Goal: Task Accomplishment & Management: Complete application form

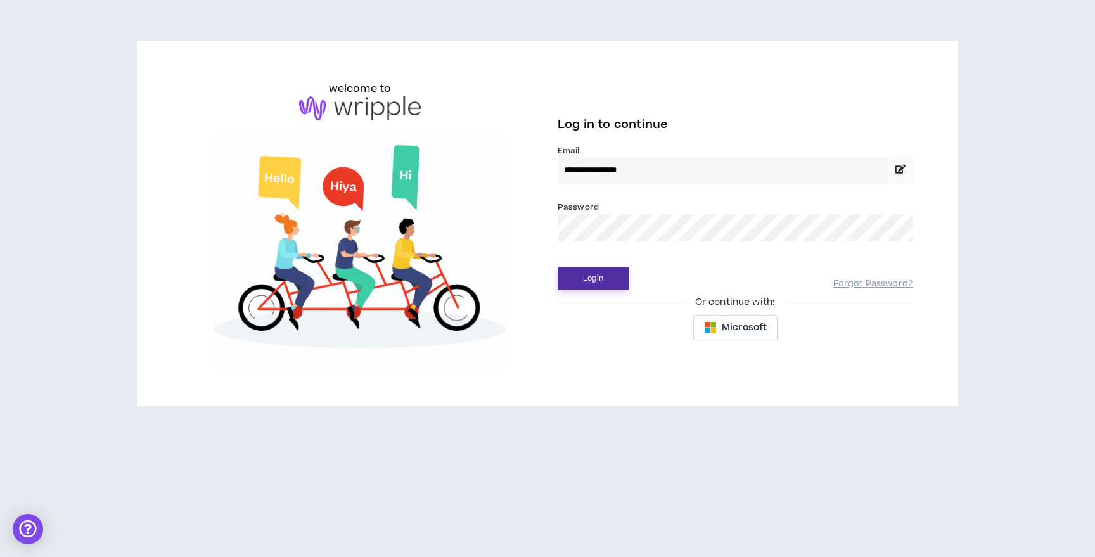
click at [607, 279] on button "Login" at bounding box center [593, 278] width 71 height 23
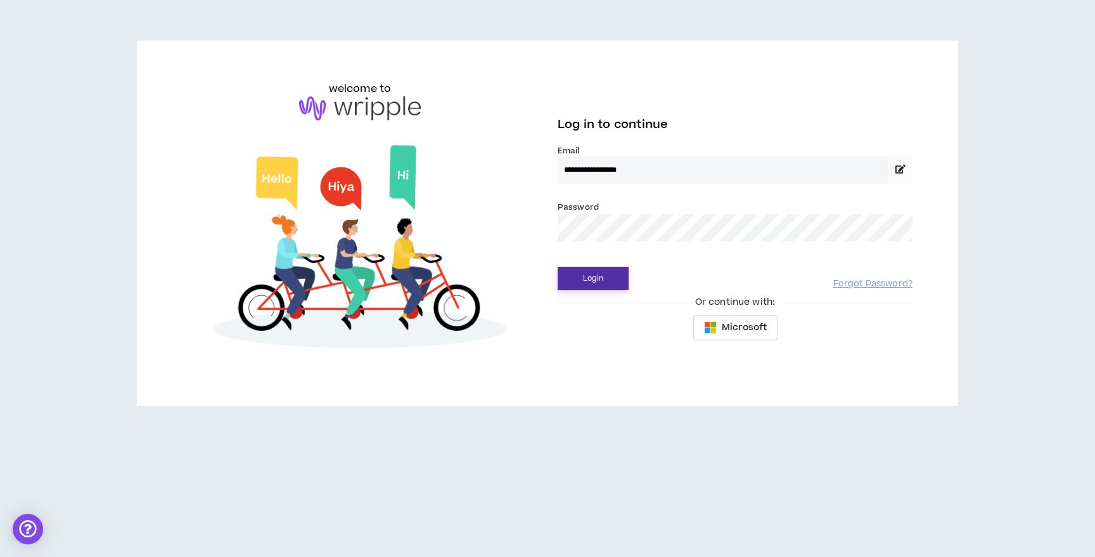
click at [611, 277] on button "Login" at bounding box center [593, 278] width 71 height 23
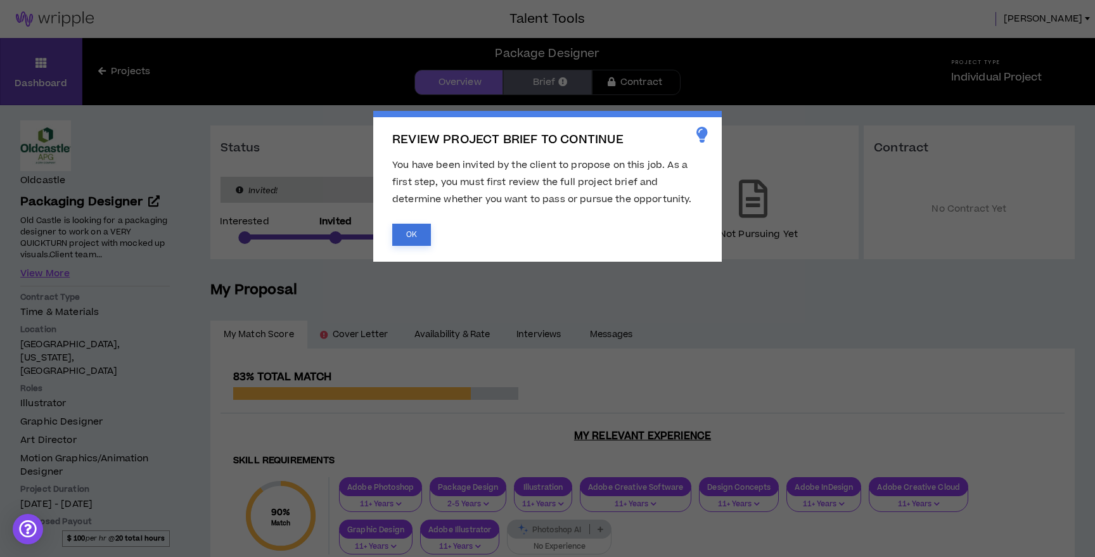
click at [413, 231] on button "OK" at bounding box center [411, 235] width 39 height 22
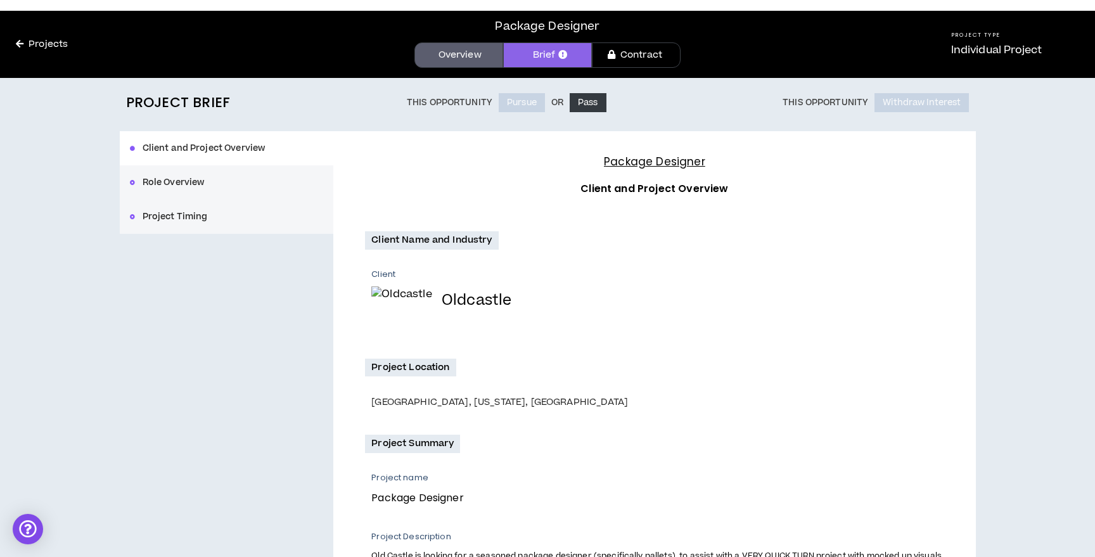
scroll to position [11, 0]
